Goal: Task Accomplishment & Management: Manage account settings

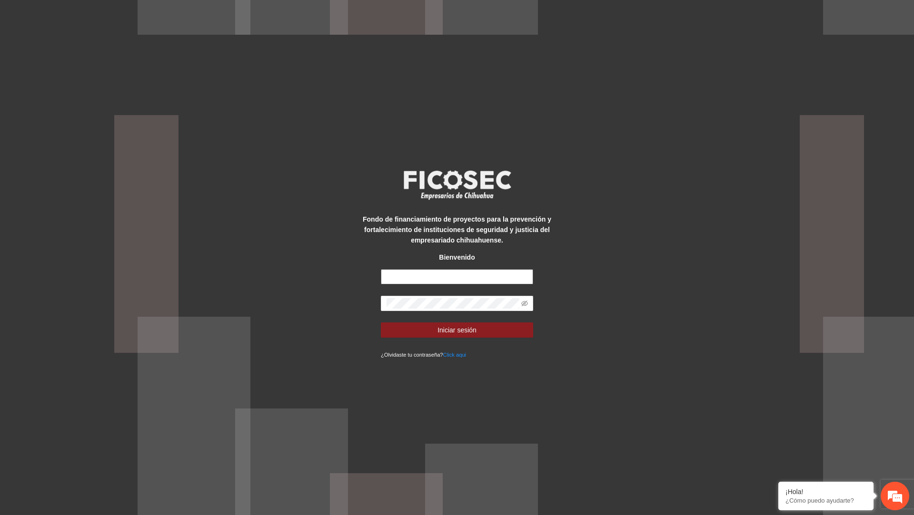
click at [456, 282] on input "text" at bounding box center [457, 276] width 152 height 15
type input "**********"
click at [524, 305] on icon "eye-invisible" at bounding box center [525, 304] width 2 height 2
click at [498, 324] on button "Iniciar sesión" at bounding box center [457, 330] width 152 height 15
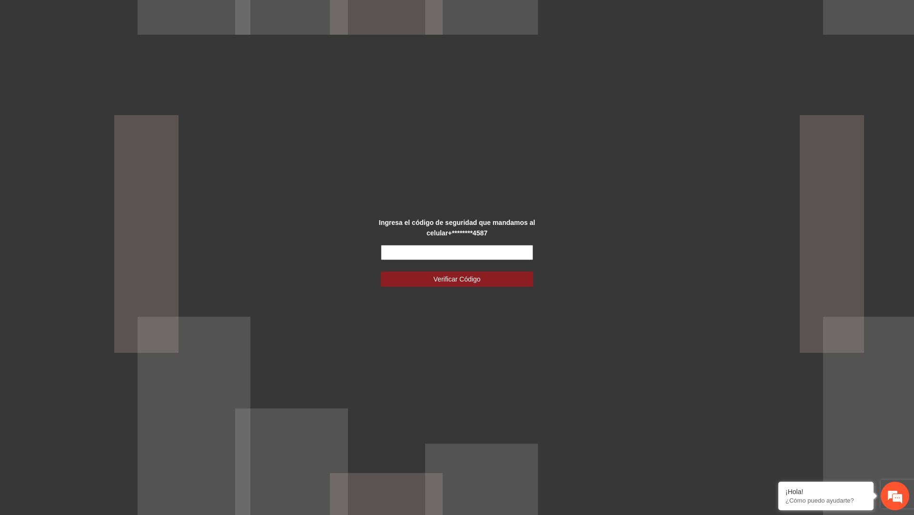
click at [478, 256] on input "text" at bounding box center [457, 252] width 152 height 15
type input "******"
click at [381, 272] on button "Verificar Código" at bounding box center [457, 279] width 152 height 15
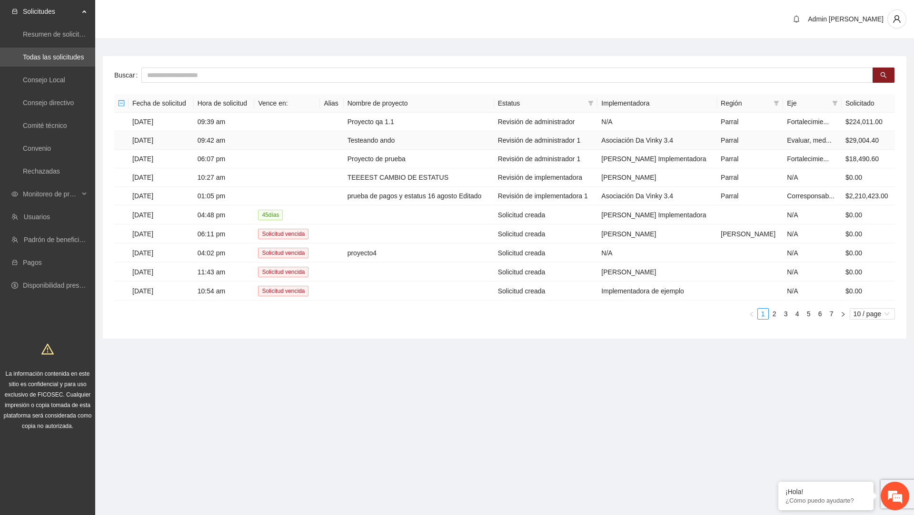
click at [416, 139] on td "Testeando ando" at bounding box center [419, 140] width 150 height 19
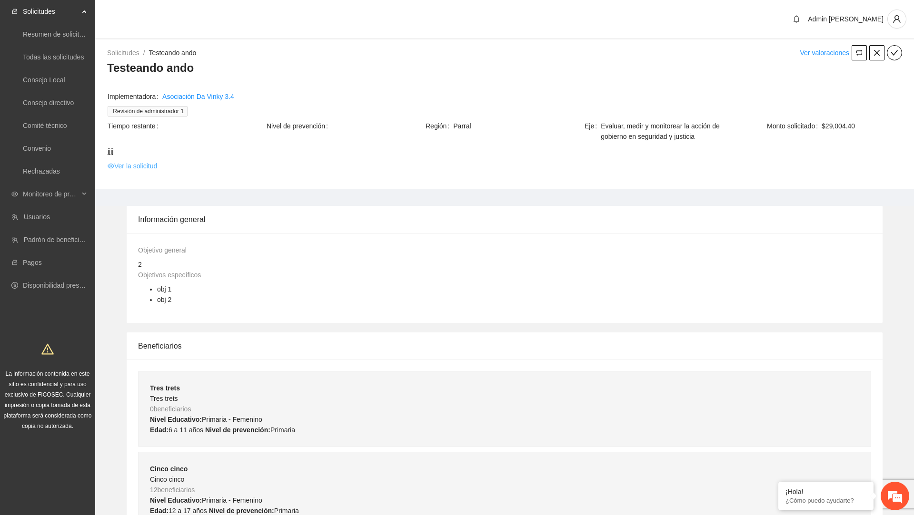
click at [133, 167] on link "Ver la solicitud" at bounding box center [132, 166] width 49 height 10
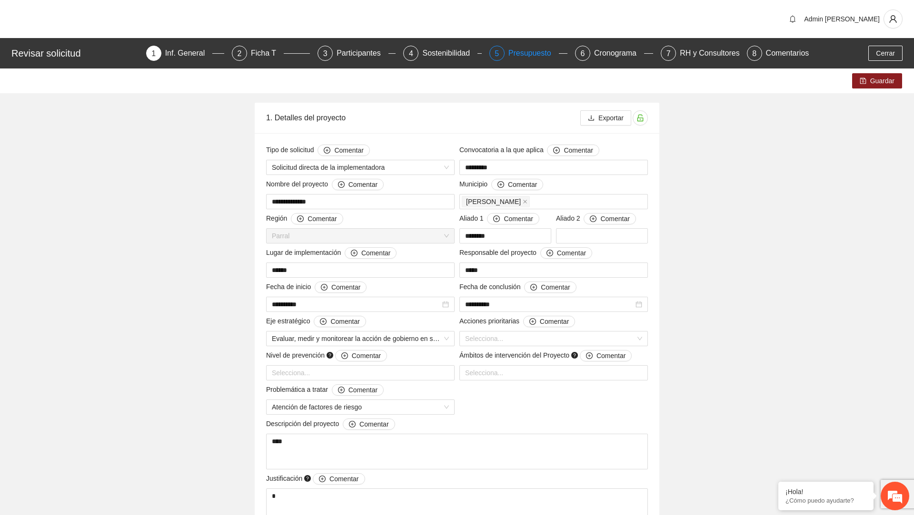
click at [512, 51] on div "Presupuesto" at bounding box center [533, 53] width 50 height 15
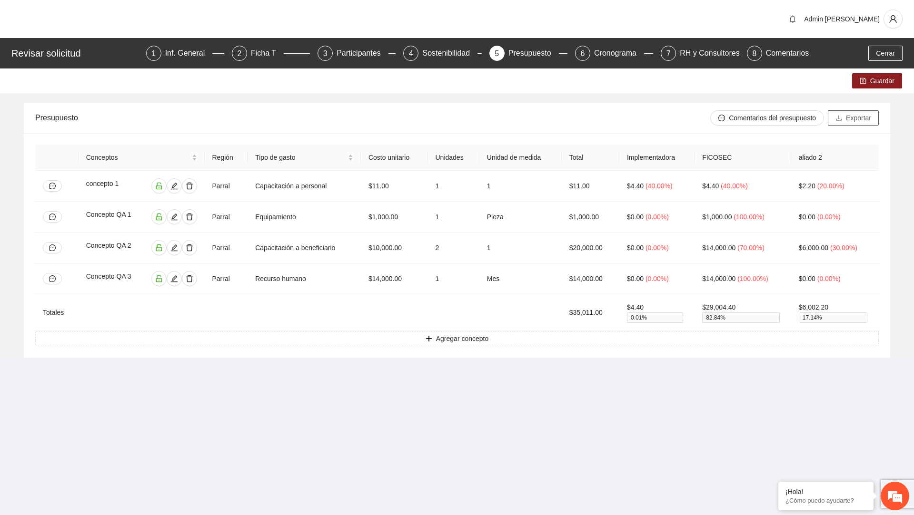
click at [851, 118] on span "Exportar" at bounding box center [857, 118] width 25 height 10
click at [885, 57] on span "Cerrar" at bounding box center [884, 53] width 19 height 10
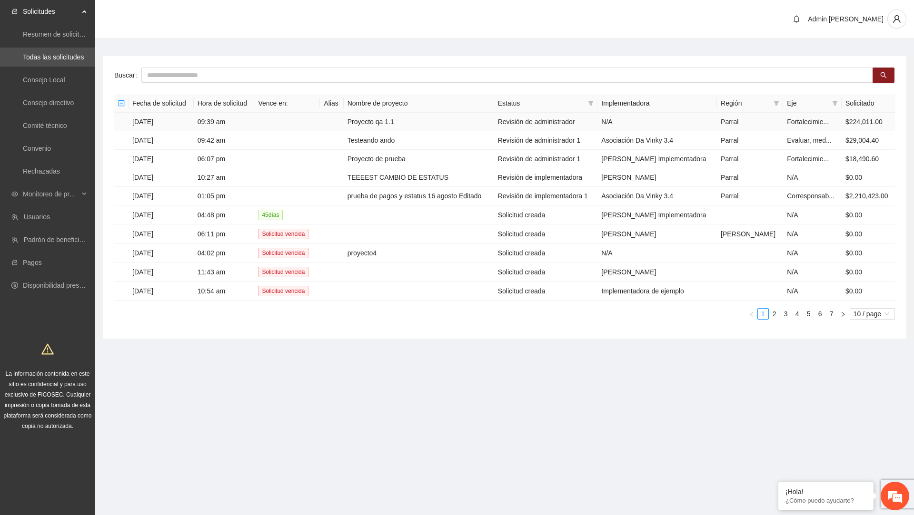
click at [384, 123] on td "Proyecto qa 1.1" at bounding box center [419, 122] width 150 height 19
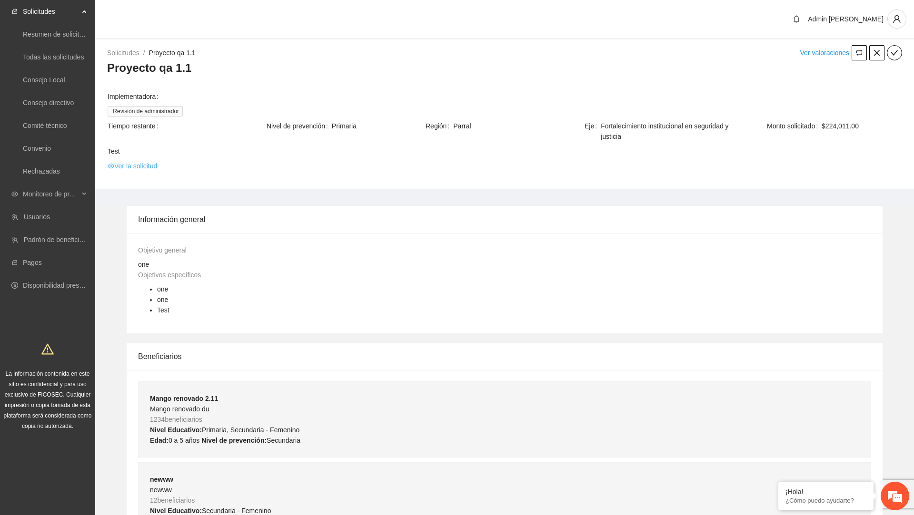
click at [148, 165] on link "Ver la solicitud" at bounding box center [132, 166] width 49 height 10
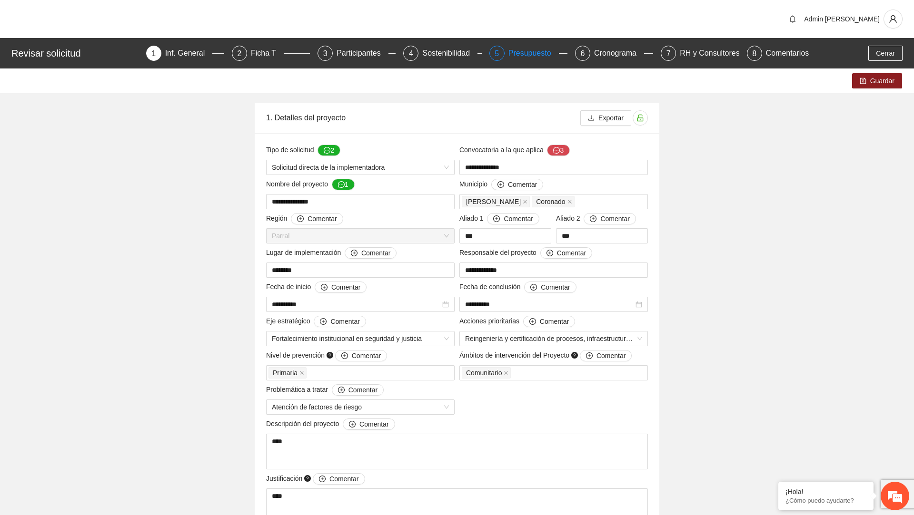
click at [529, 52] on div "Presupuesto" at bounding box center [533, 53] width 50 height 15
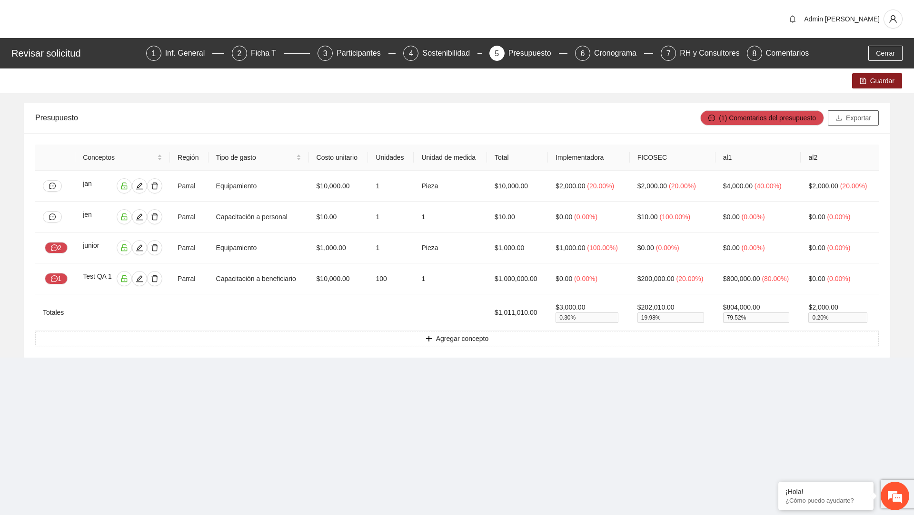
click at [858, 116] on span "Exportar" at bounding box center [857, 118] width 25 height 10
click at [890, 53] on span "Cerrar" at bounding box center [884, 53] width 19 height 10
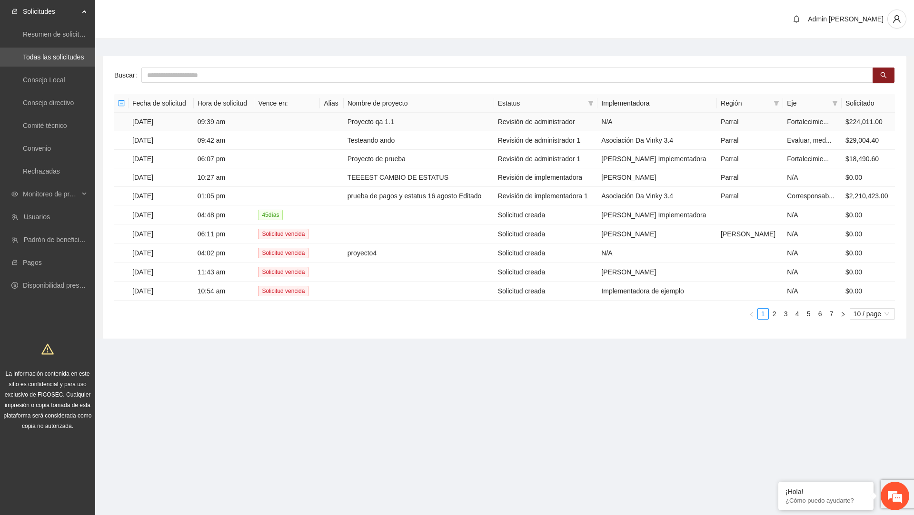
click at [343, 125] on td at bounding box center [331, 122] width 23 height 19
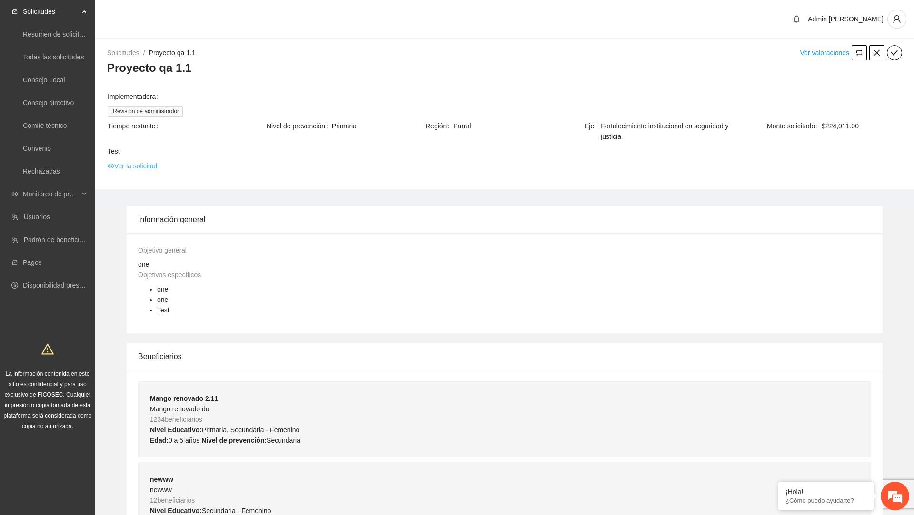
click at [144, 166] on link "Ver la solicitud" at bounding box center [132, 166] width 49 height 10
click at [155, 163] on link "Ver la solicitud" at bounding box center [132, 166] width 49 height 10
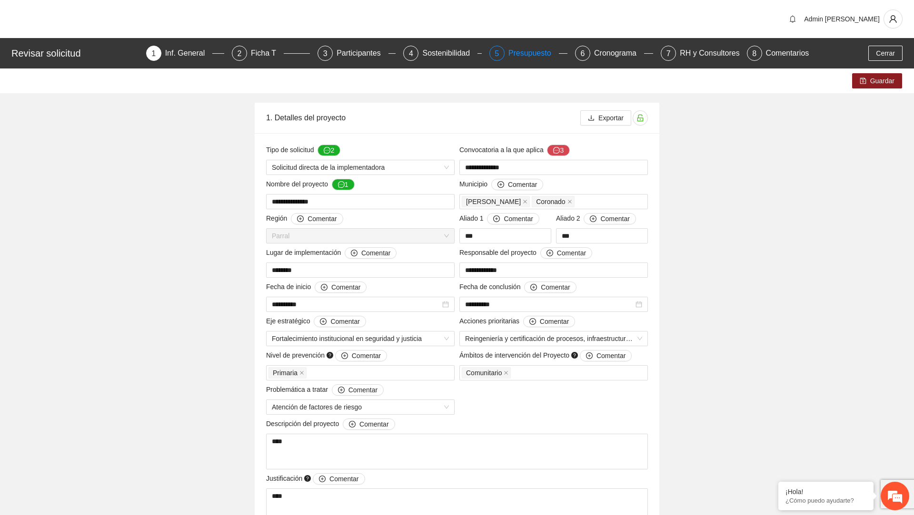
click at [517, 59] on div "Presupuesto" at bounding box center [533, 53] width 50 height 15
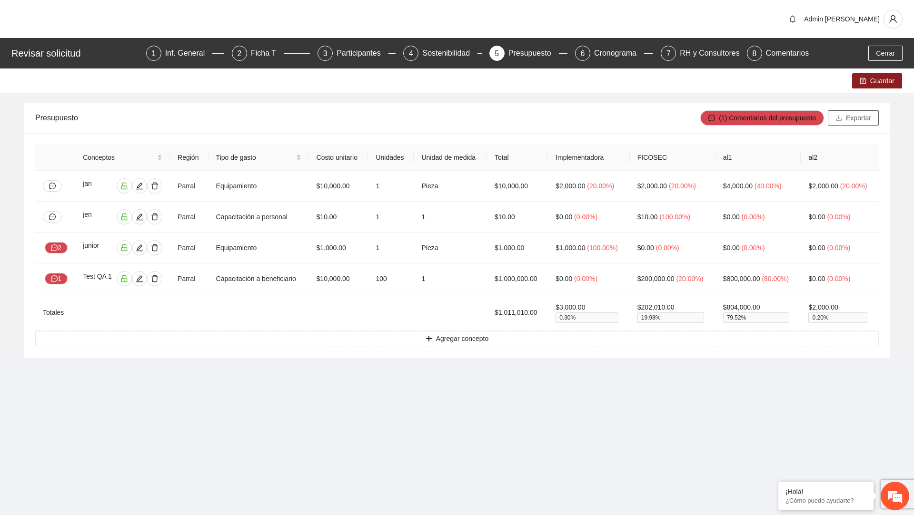
click at [841, 116] on button "Exportar" at bounding box center [852, 117] width 51 height 15
click at [885, 56] on span "Cerrar" at bounding box center [884, 53] width 19 height 10
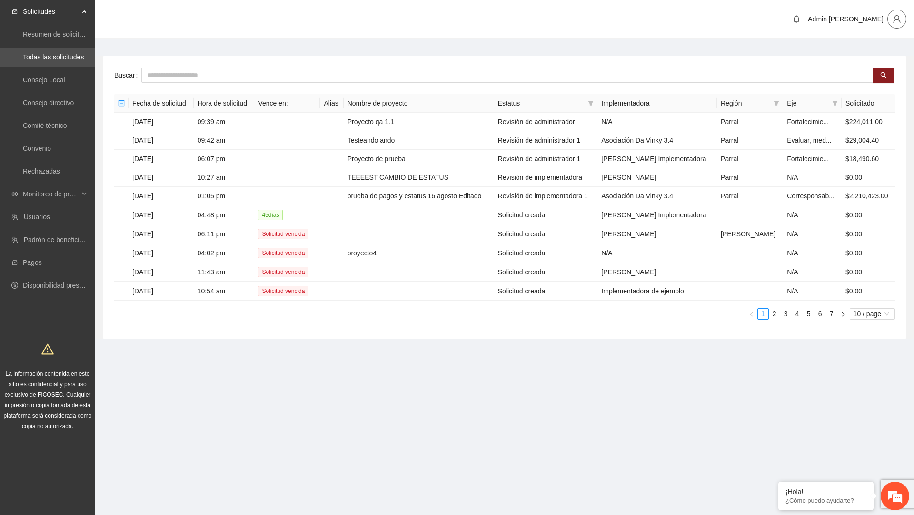
click at [900, 17] on icon "user" at bounding box center [896, 19] width 9 height 9
click at [866, 54] on span "Cerrar sesión" at bounding box center [869, 55] width 60 height 10
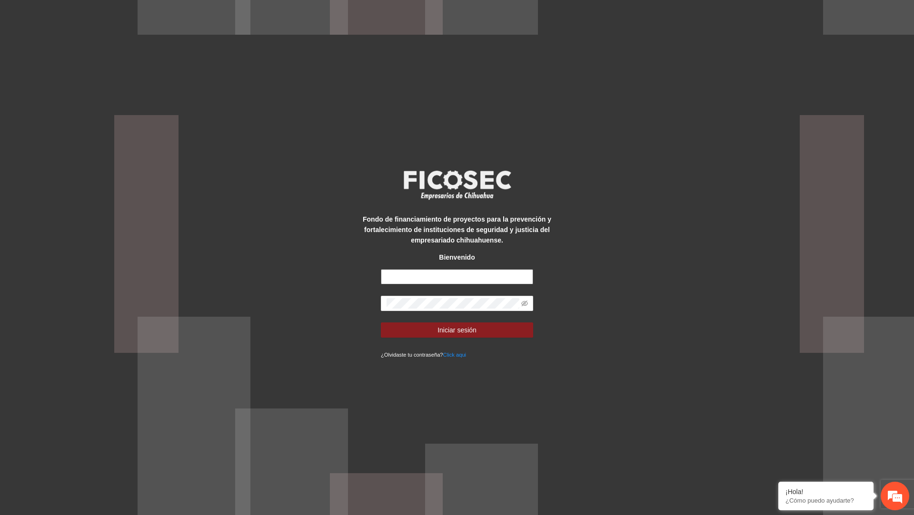
click at [494, 274] on input "text" at bounding box center [457, 276] width 152 height 15
click at [493, 282] on input "text" at bounding box center [457, 276] width 152 height 15
type input "*"
type input "**********"
click at [381, 323] on button "Iniciar sesión" at bounding box center [457, 330] width 152 height 15
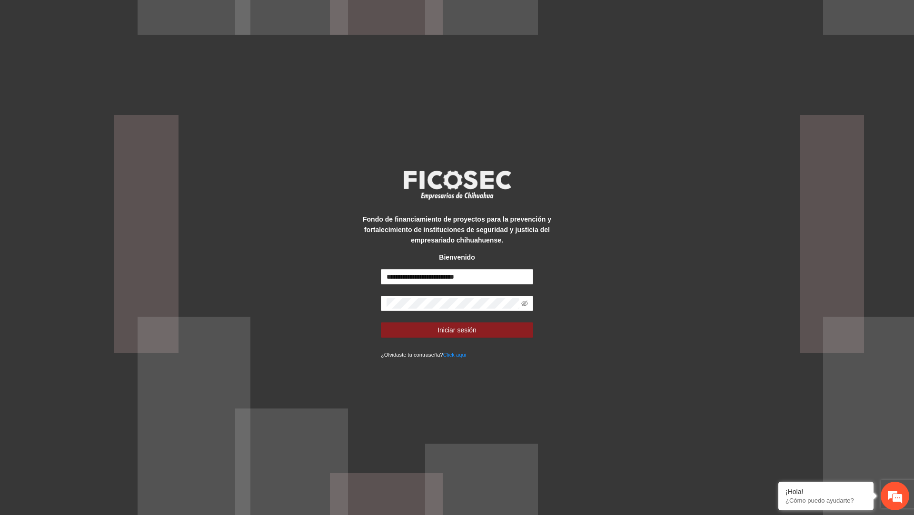
click at [527, 295] on form "**********" at bounding box center [457, 314] width 152 height 90
click at [526, 300] on icon "eye-invisible" at bounding box center [524, 303] width 7 height 7
click at [381, 323] on button "Iniciar sesión" at bounding box center [457, 330] width 152 height 15
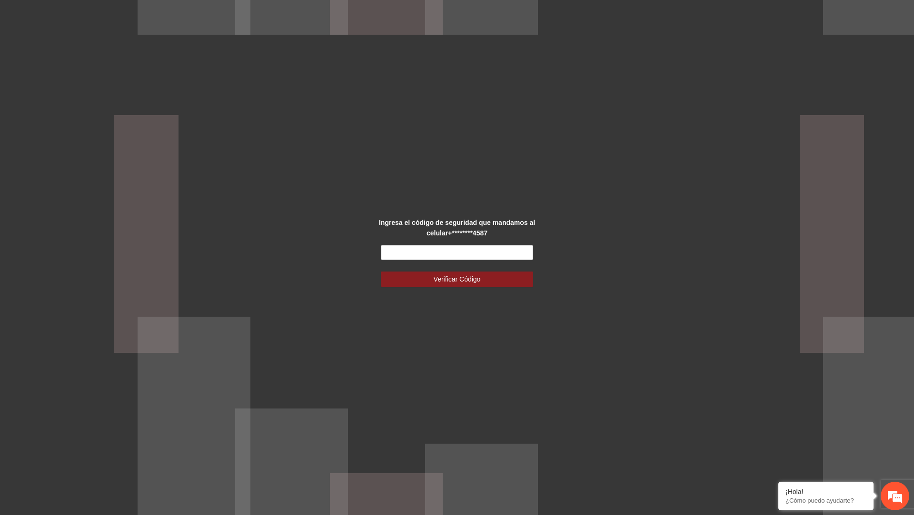
click at [467, 251] on input "text" at bounding box center [457, 252] width 152 height 15
type input "******"
click at [381, 272] on button "Verificar Código" at bounding box center [457, 279] width 152 height 15
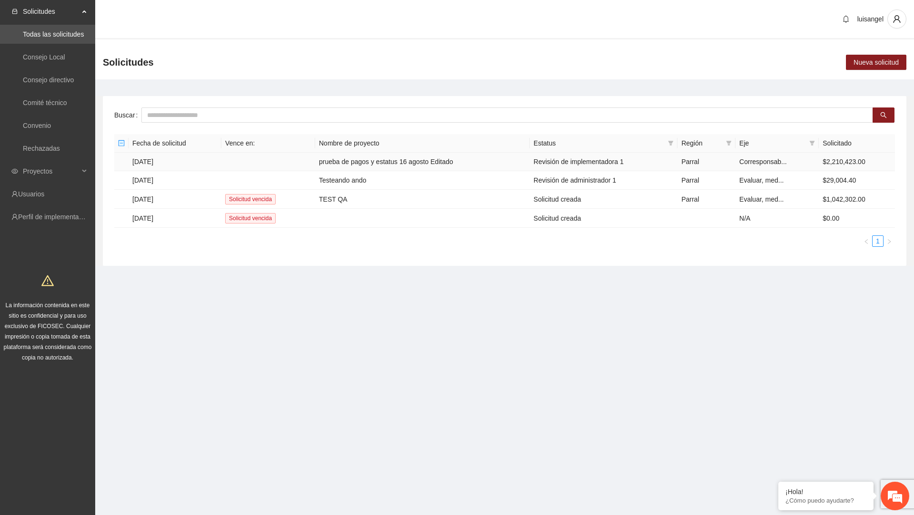
click at [379, 167] on td "prueba de pagos y estatus 16 agosto Editado" at bounding box center [422, 162] width 215 height 19
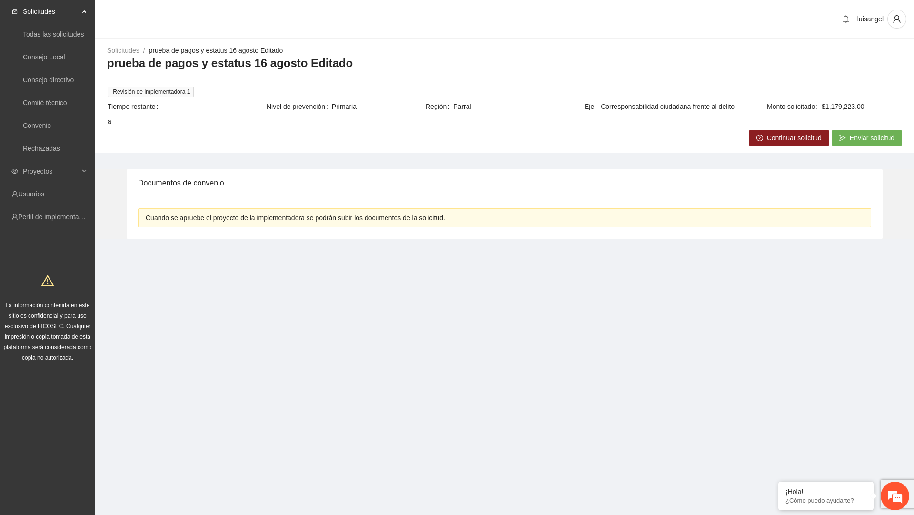
click at [749, 133] on button "Continuar solicitud" at bounding box center [788, 137] width 80 height 15
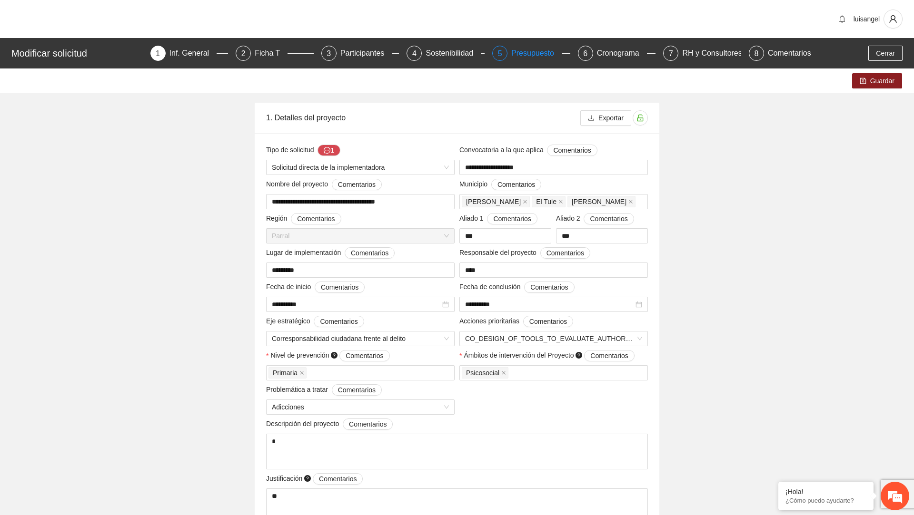
click at [512, 56] on div "Presupuesto" at bounding box center [536, 53] width 50 height 15
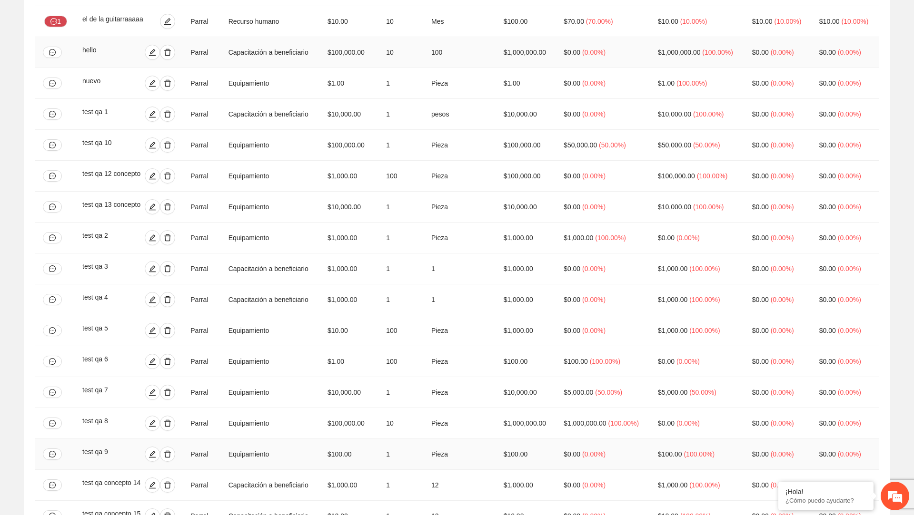
scroll to position [88, 0]
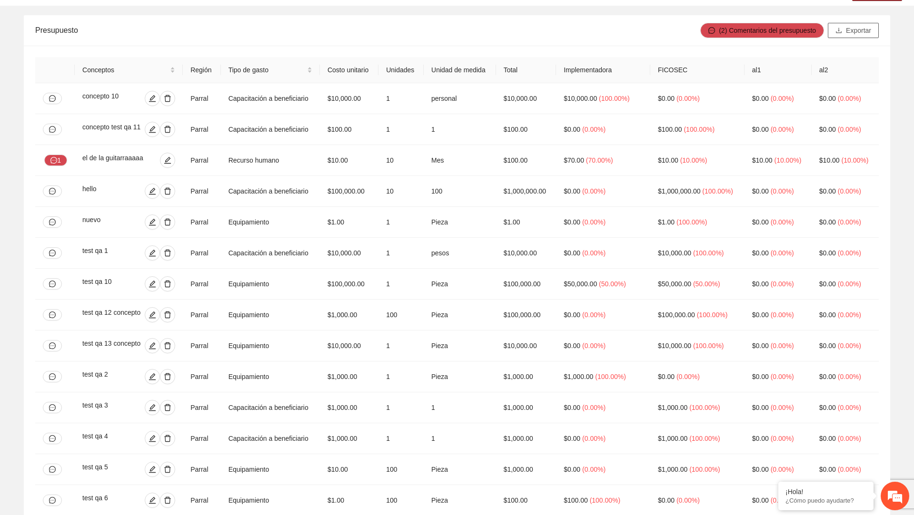
click at [845, 28] on span "Exportar" at bounding box center [857, 30] width 25 height 10
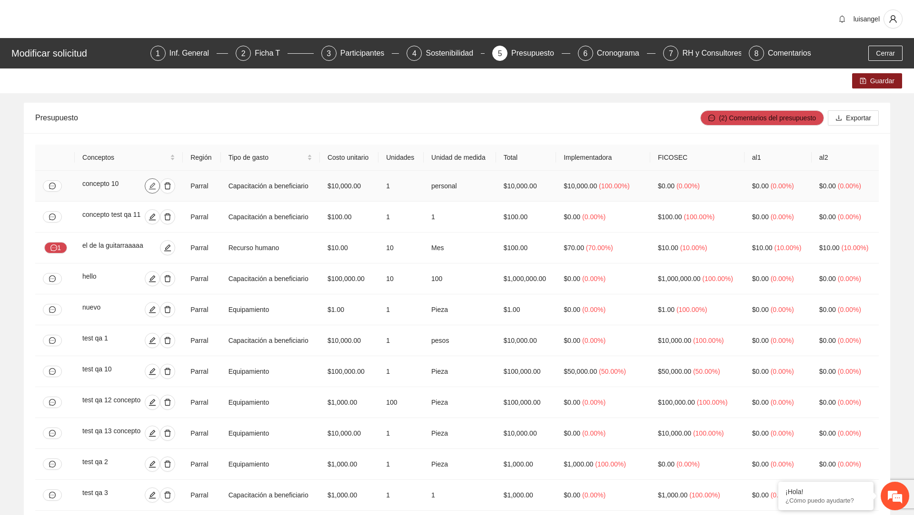
click at [148, 190] on icon "edit" at bounding box center [152, 186] width 8 height 8
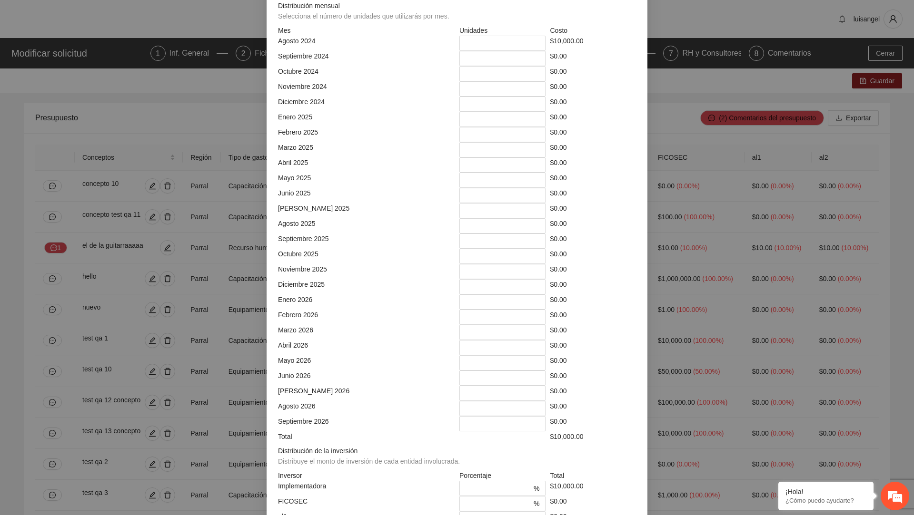
scroll to position [295, 0]
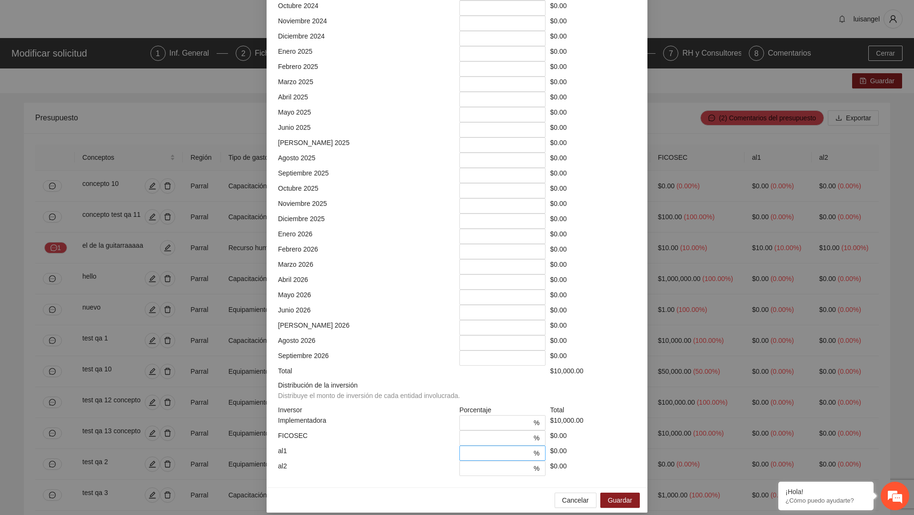
click at [465, 448] on input "*" at bounding box center [498, 453] width 67 height 10
click at [471, 418] on input "***" at bounding box center [498, 423] width 67 height 10
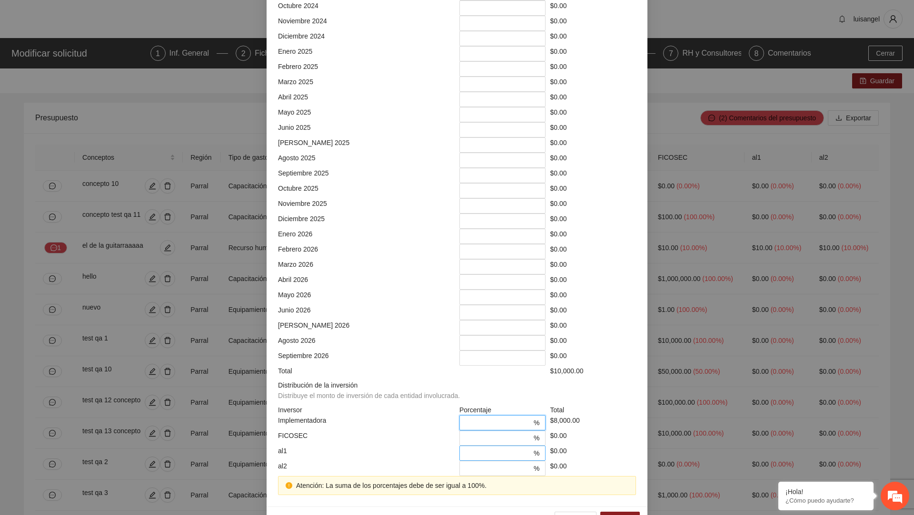
click at [466, 448] on input "*" at bounding box center [498, 453] width 67 height 10
click at [472, 418] on input "**" at bounding box center [498, 423] width 67 height 10
click at [468, 418] on input "**" at bounding box center [498, 423] width 67 height 10
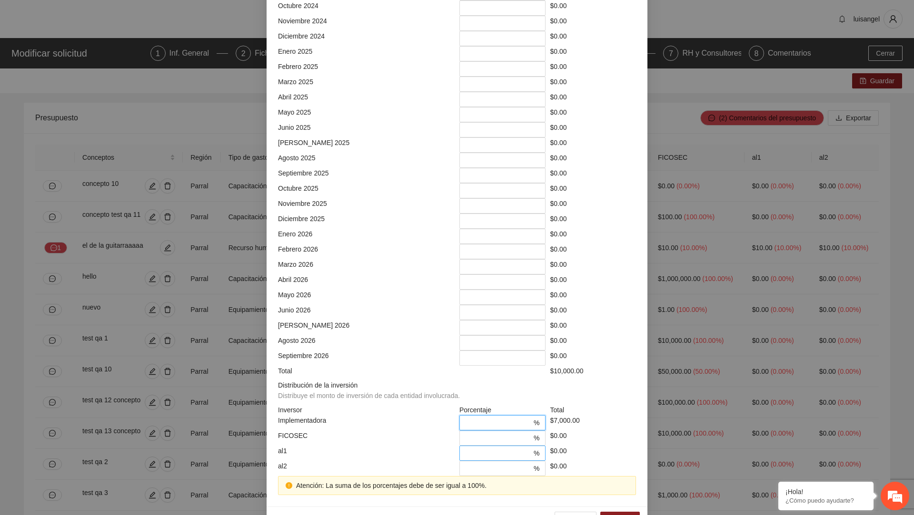
type input "**"
click at [465, 448] on input "*" at bounding box center [498, 453] width 67 height 10
type input "**"
click at [465, 463] on input "*" at bounding box center [498, 468] width 67 height 10
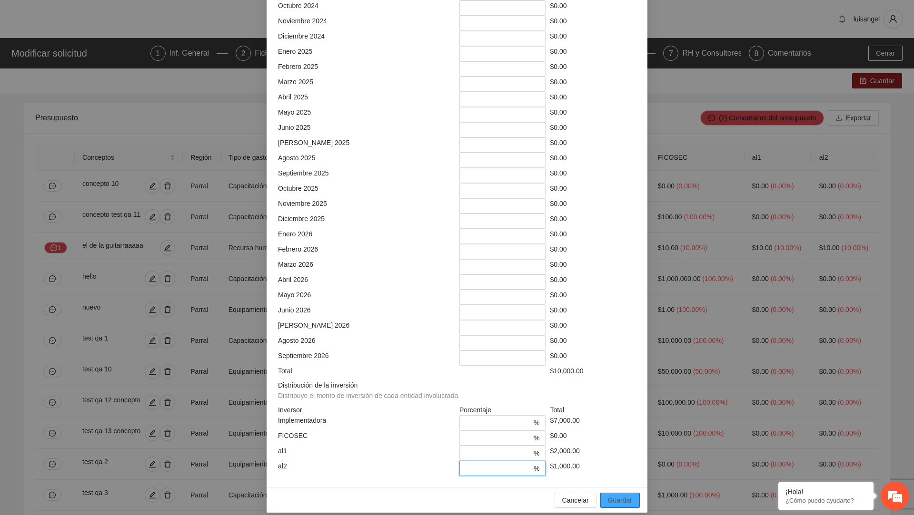
type input "**"
click at [635, 493] on button "Guardar" at bounding box center [619, 500] width 39 height 15
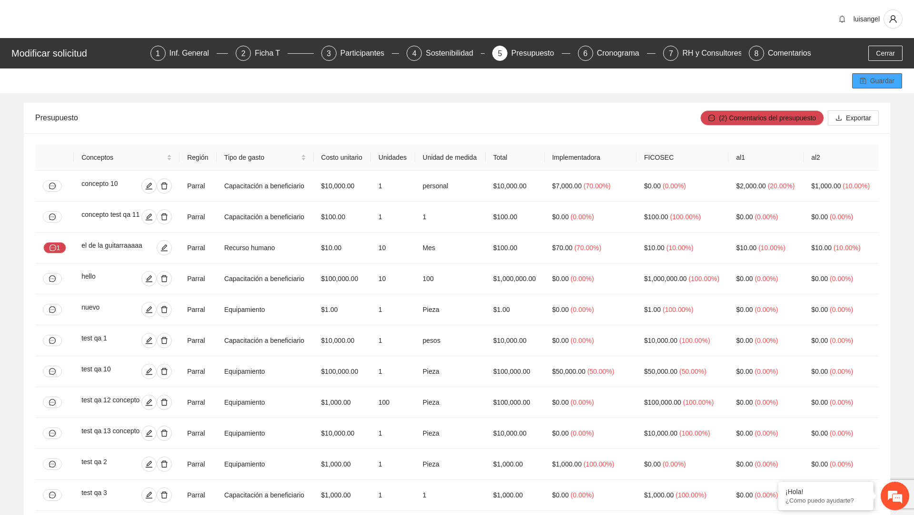
click at [876, 83] on span "Guardar" at bounding box center [882, 81] width 24 height 10
click at [835, 115] on icon "download" at bounding box center [838, 118] width 7 height 7
click at [876, 43] on div "Modificar solicitud 1 Inf. General 2 Ficha T 3 Participantes 4 Sostenibilidad 5…" at bounding box center [457, 53] width 914 height 30
click at [876, 50] on span "Cerrar" at bounding box center [884, 53] width 19 height 10
click at [888, 24] on button "button" at bounding box center [892, 19] width 19 height 19
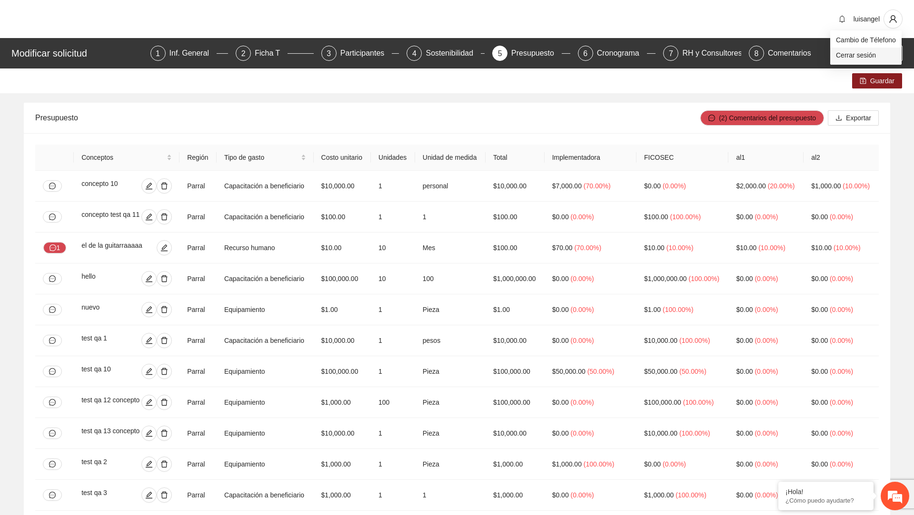
click at [870, 54] on span "Cerrar sesión" at bounding box center [865, 55] width 60 height 10
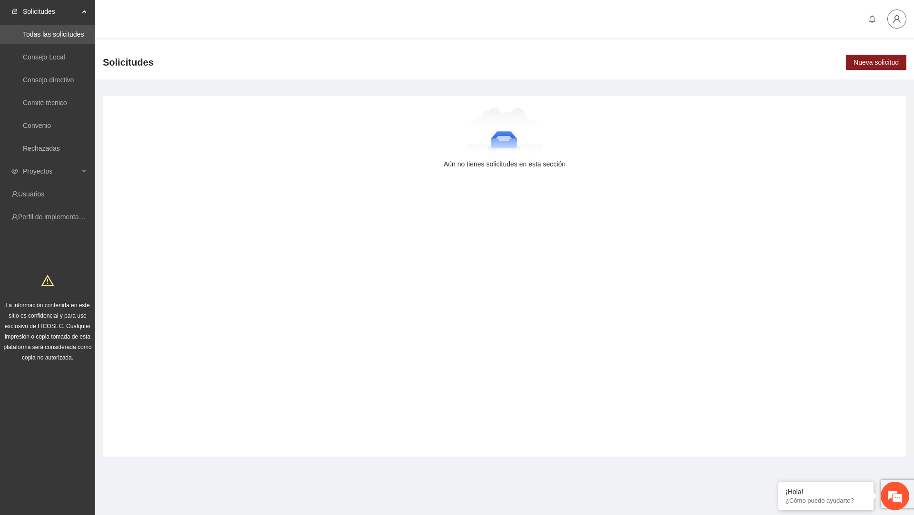
click at [895, 23] on button "button" at bounding box center [896, 19] width 19 height 19
click at [868, 52] on span "Cerrar sesión" at bounding box center [869, 55] width 60 height 10
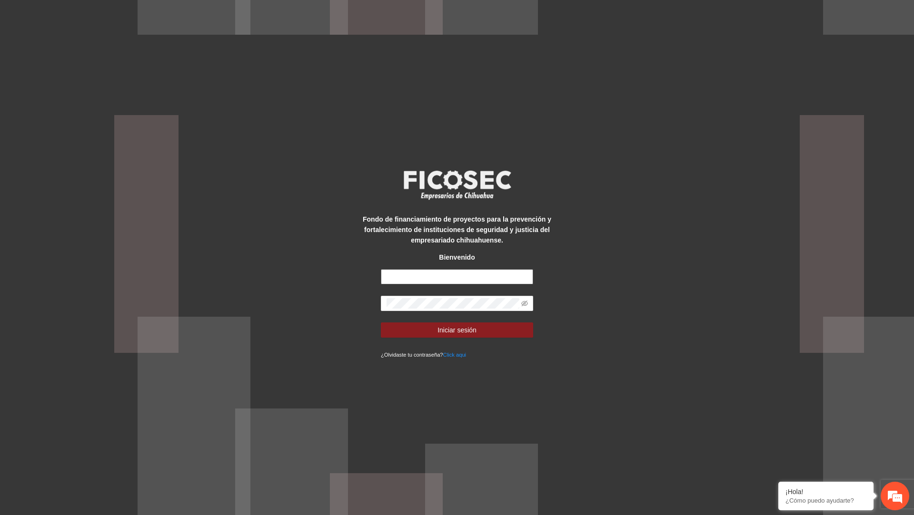
click at [455, 281] on input "text" at bounding box center [457, 276] width 152 height 15
type input "**********"
click at [524, 308] on span at bounding box center [524, 303] width 7 height 10
click at [525, 303] on icon "eye-invisible" at bounding box center [524, 303] width 7 height 7
click at [489, 325] on button "Iniciar sesión" at bounding box center [457, 330] width 152 height 15
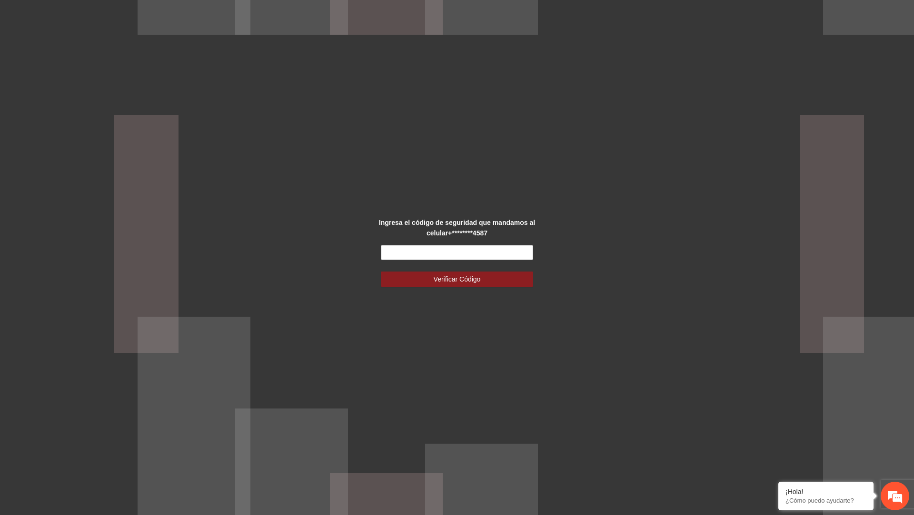
click at [475, 253] on input "text" at bounding box center [457, 252] width 152 height 15
type input "******"
click at [381, 272] on button "Verificar Código" at bounding box center [457, 279] width 152 height 15
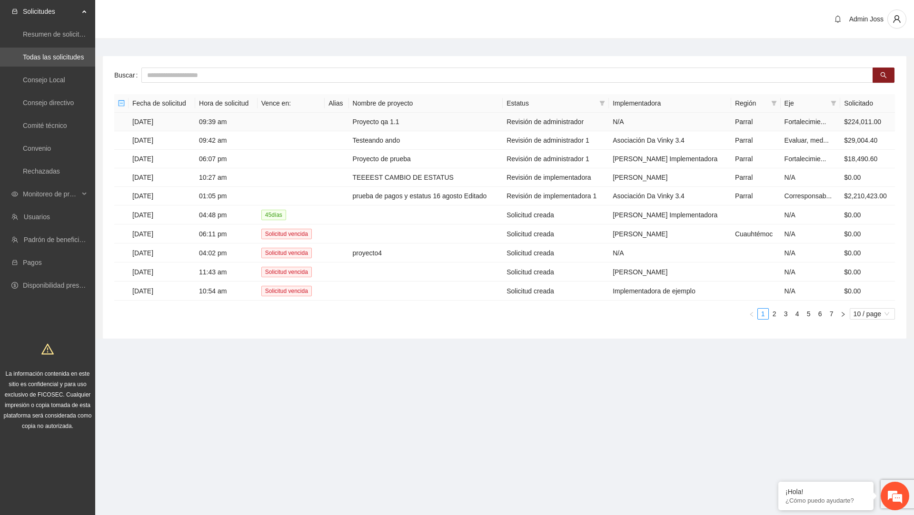
click at [403, 125] on td "Proyecto qa 1.1" at bounding box center [426, 122] width 154 height 19
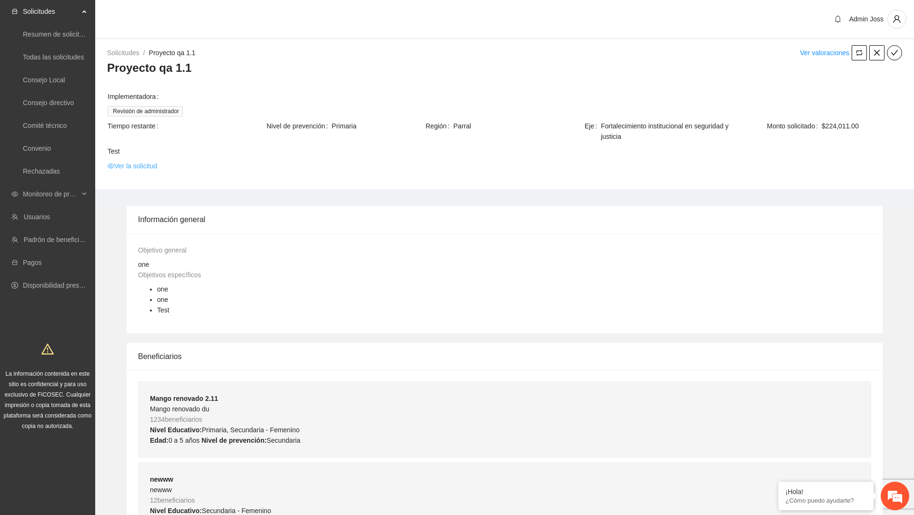
click at [157, 169] on link "Ver la solicitud" at bounding box center [132, 166] width 49 height 10
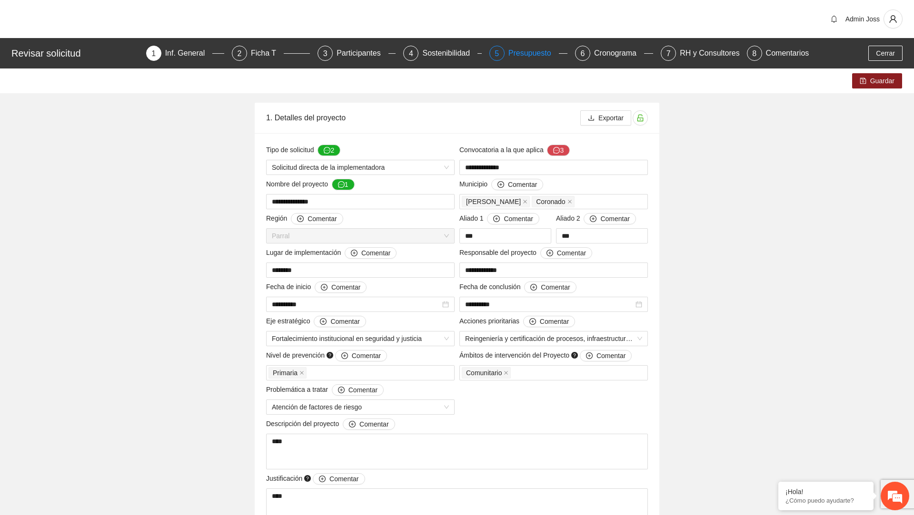
click at [517, 50] on div "Presupuesto" at bounding box center [533, 53] width 50 height 15
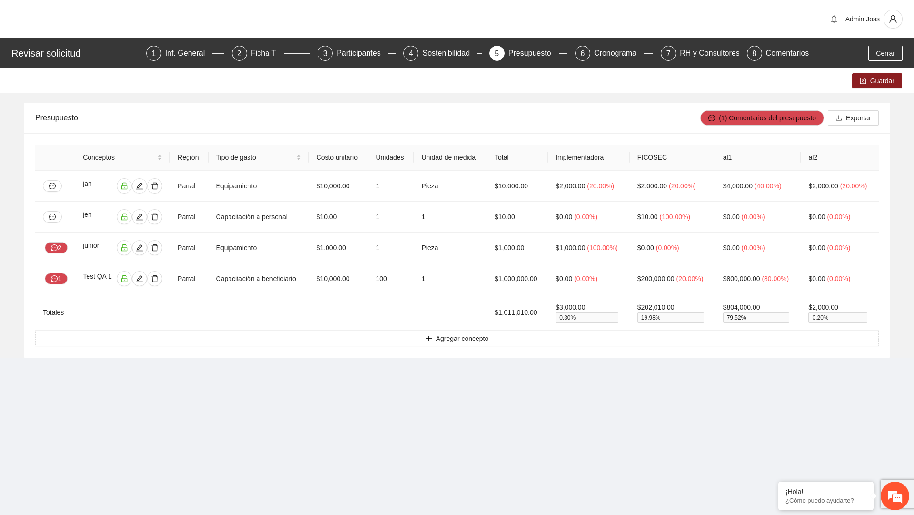
click at [852, 108] on div "(1) Comentarios del presupuesto Exportar" at bounding box center [789, 118] width 178 height 30
click at [852, 113] on span "Exportar" at bounding box center [857, 118] width 25 height 10
